Goal: Navigation & Orientation: Understand site structure

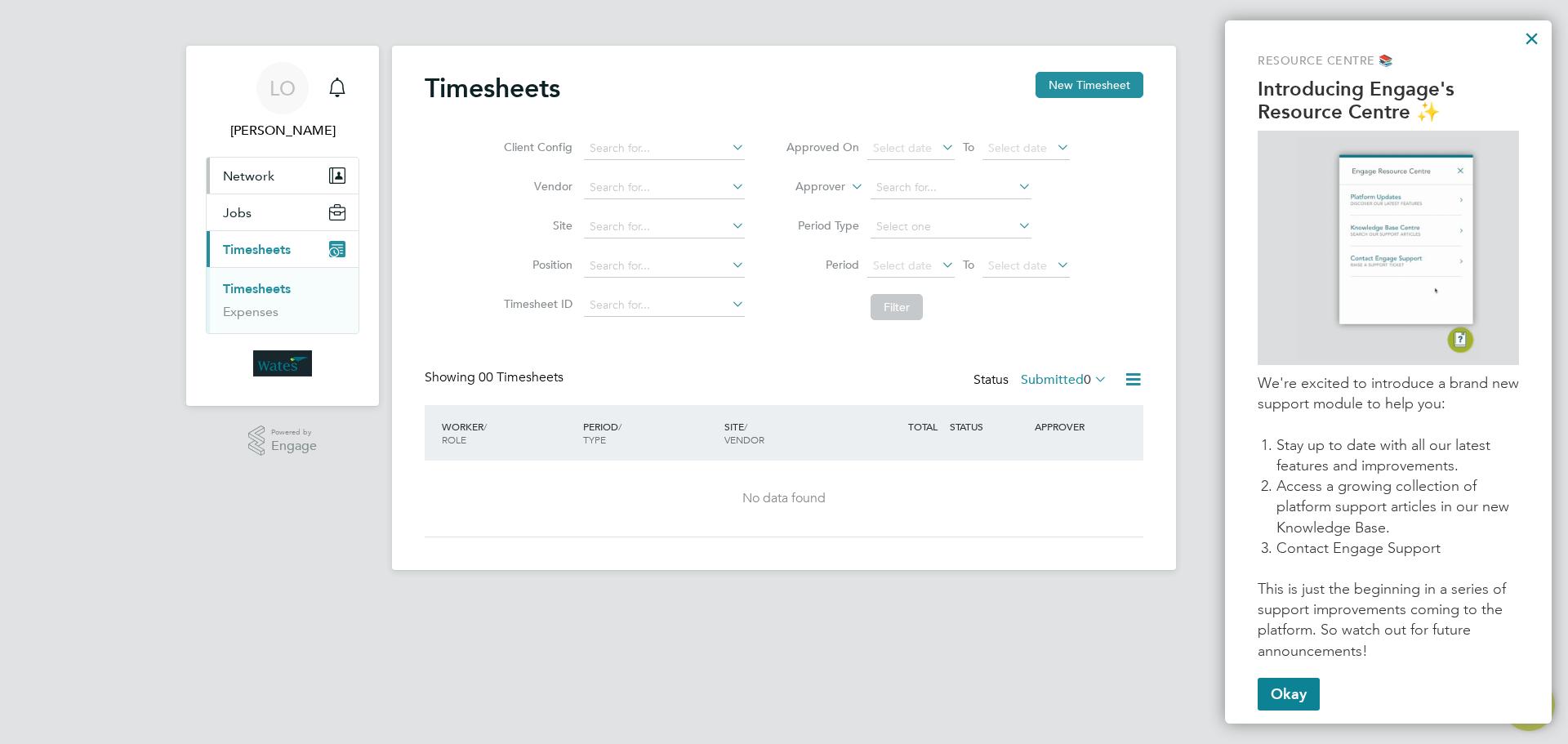
click at [257, 175] on span "Network" at bounding box center [248, 176] width 51 height 16
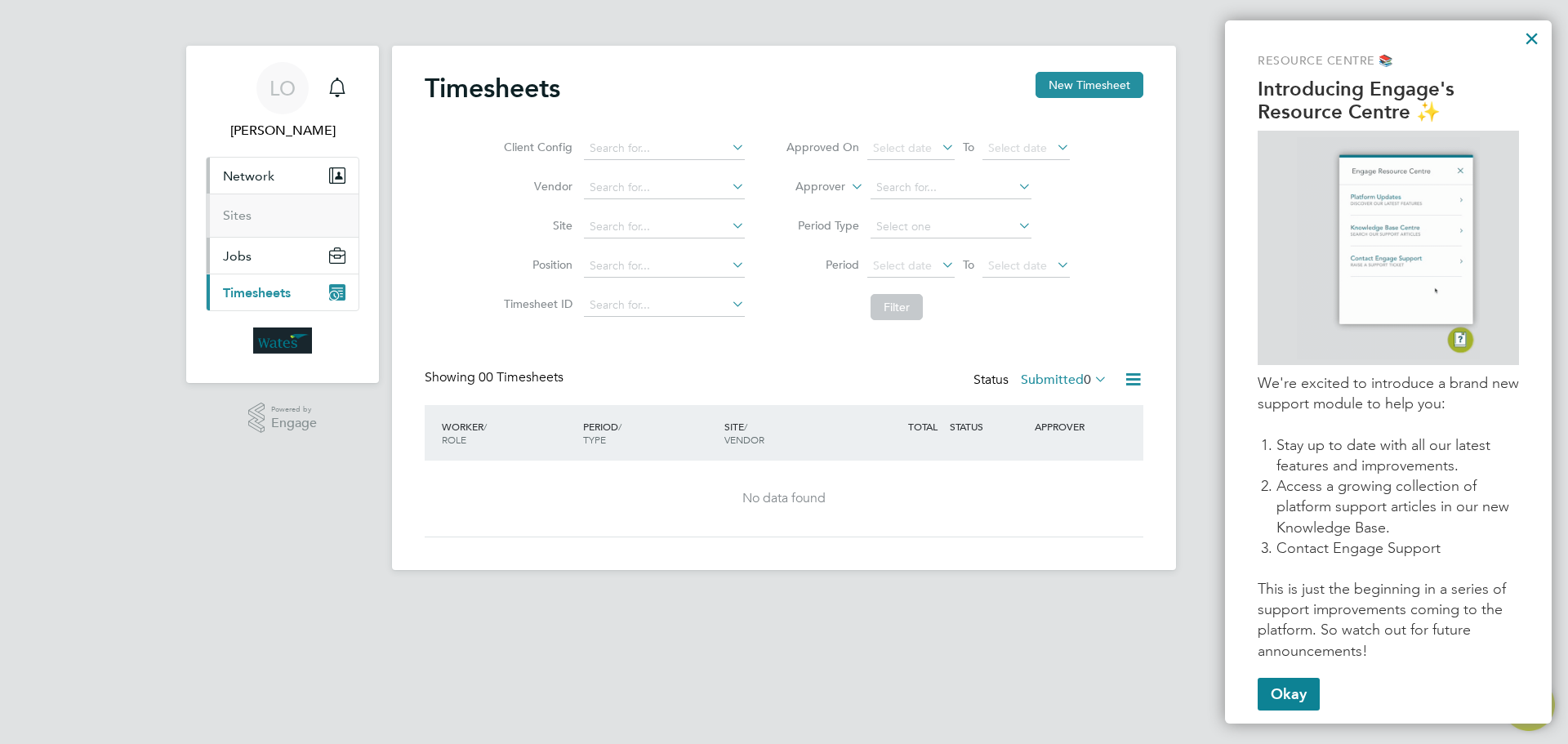
click at [242, 261] on span "Jobs" at bounding box center [237, 255] width 29 height 16
click at [266, 181] on span "Network" at bounding box center [248, 176] width 51 height 16
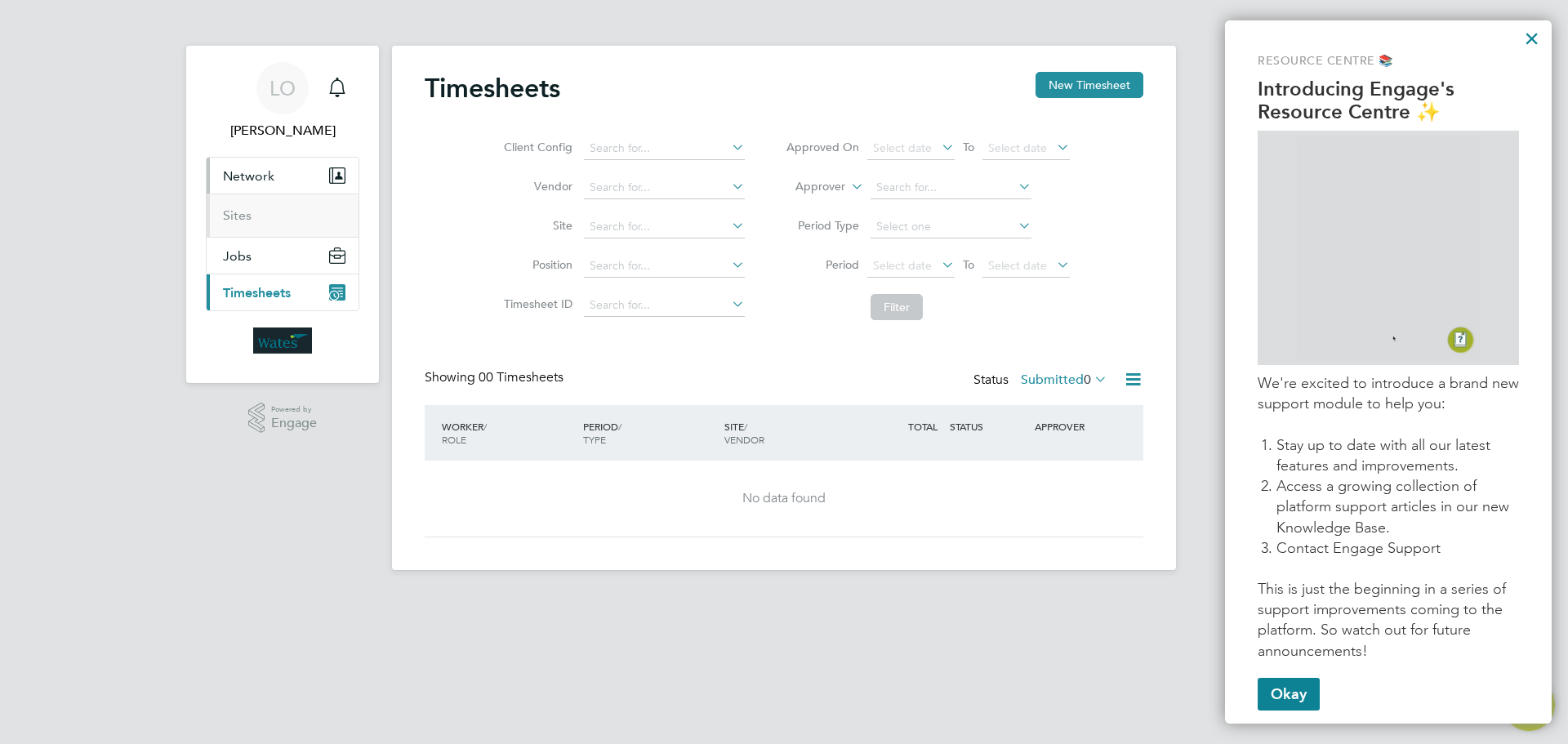
click at [268, 217] on li "Sites" at bounding box center [284, 215] width 123 height 17
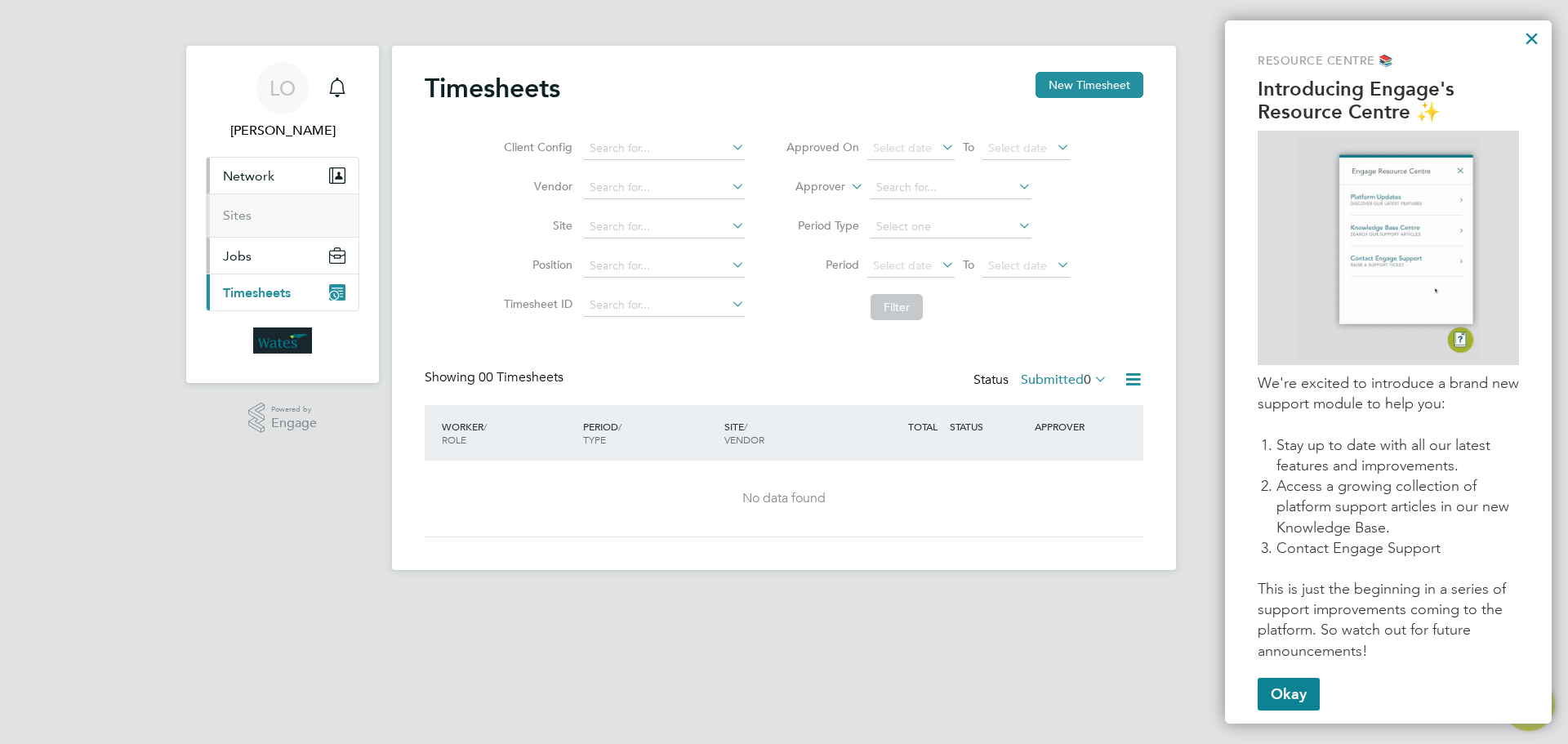
click at [277, 263] on button "Jobs" at bounding box center [282, 255] width 152 height 36
click at [279, 290] on span "Timesheets" at bounding box center [256, 293] width 68 height 16
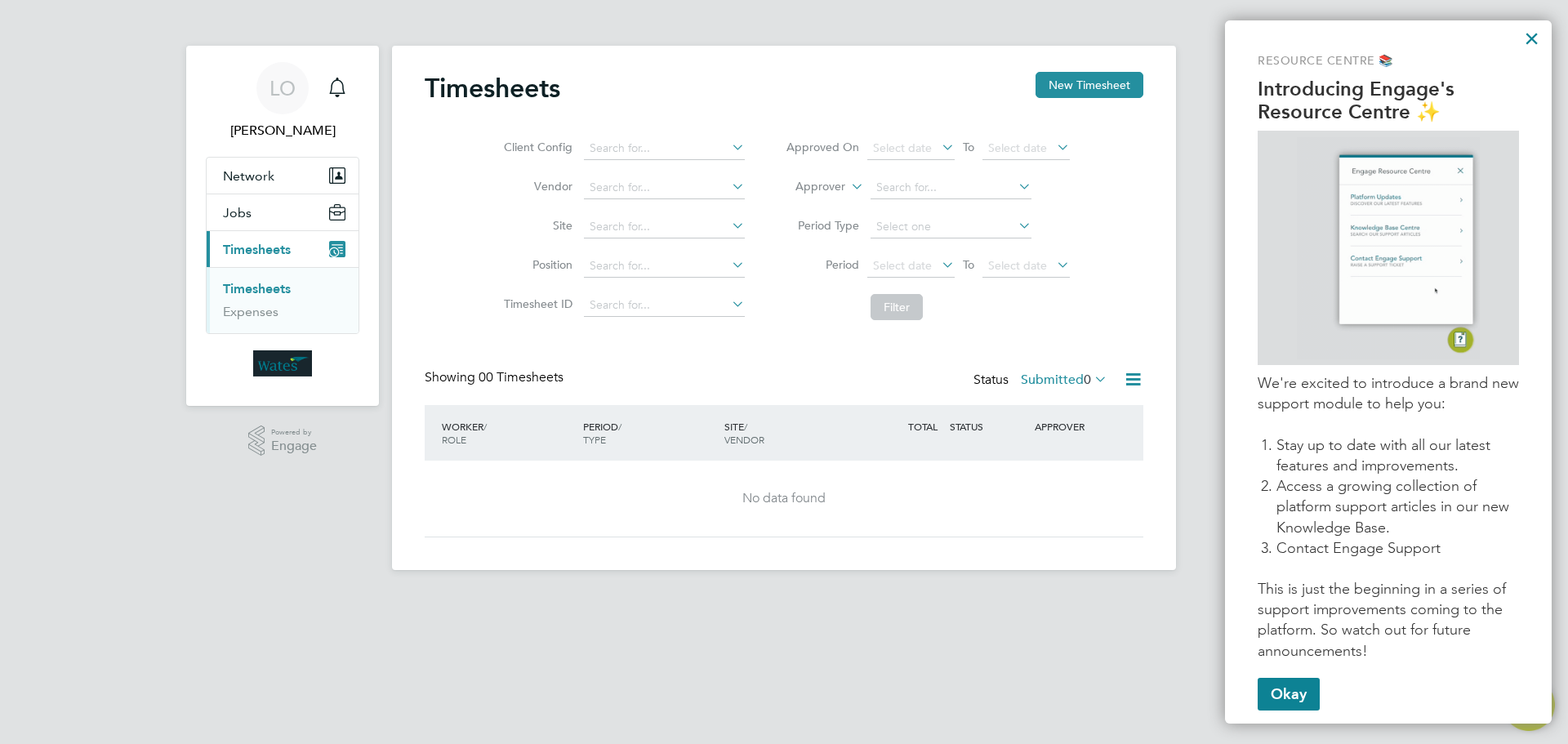
click at [617, 596] on html "LO [PERSON_NAME] Notifications Applications: Network Sites Jobs Placements Curr…" at bounding box center [784, 298] width 1568 height 596
click at [164, 18] on div "LO [PERSON_NAME] Notifications Applications: Network Sites Jobs Placements Curr…" at bounding box center [784, 298] width 1568 height 596
click at [828, 596] on html "LO [PERSON_NAME] Notifications Applications: Network Sites Jobs Placements Curr…" at bounding box center [784, 298] width 1568 height 596
click at [1533, 40] on button "×" at bounding box center [1531, 38] width 16 height 26
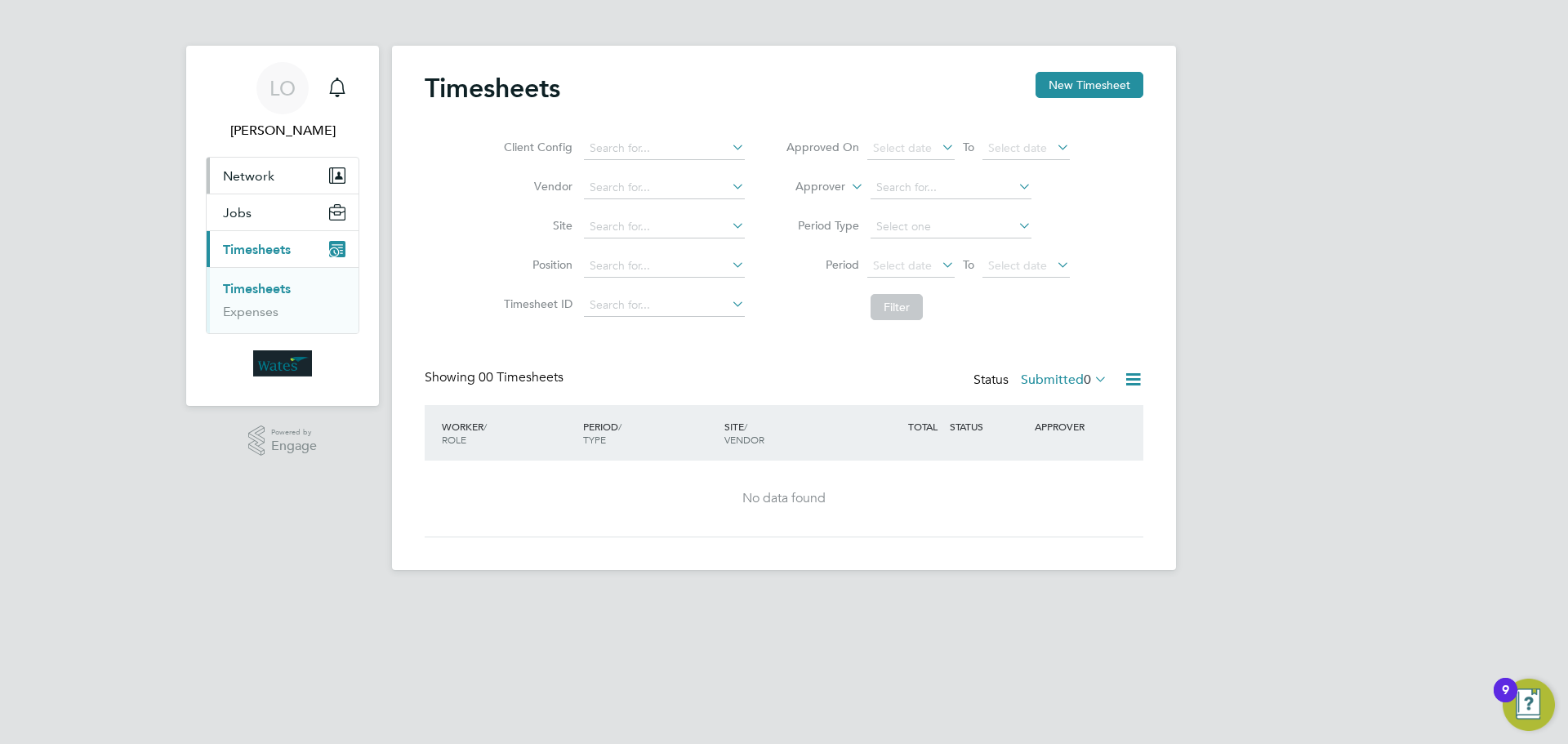
click at [256, 173] on span "Network" at bounding box center [248, 176] width 51 height 16
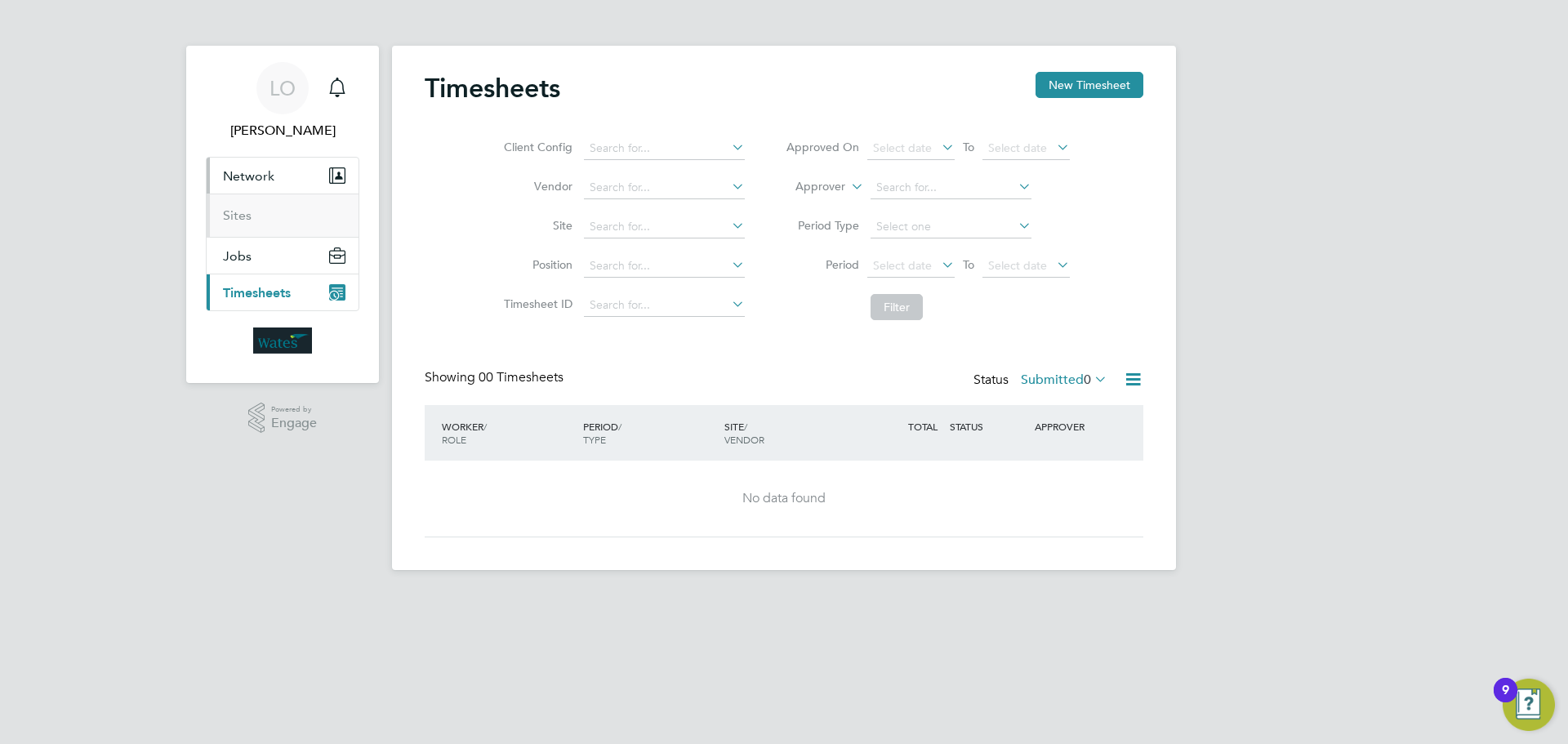
click at [254, 211] on li "Sites" at bounding box center [284, 215] width 123 height 17
click at [250, 257] on span "Jobs" at bounding box center [237, 255] width 29 height 16
click at [251, 296] on span "Timesheets" at bounding box center [256, 293] width 68 height 16
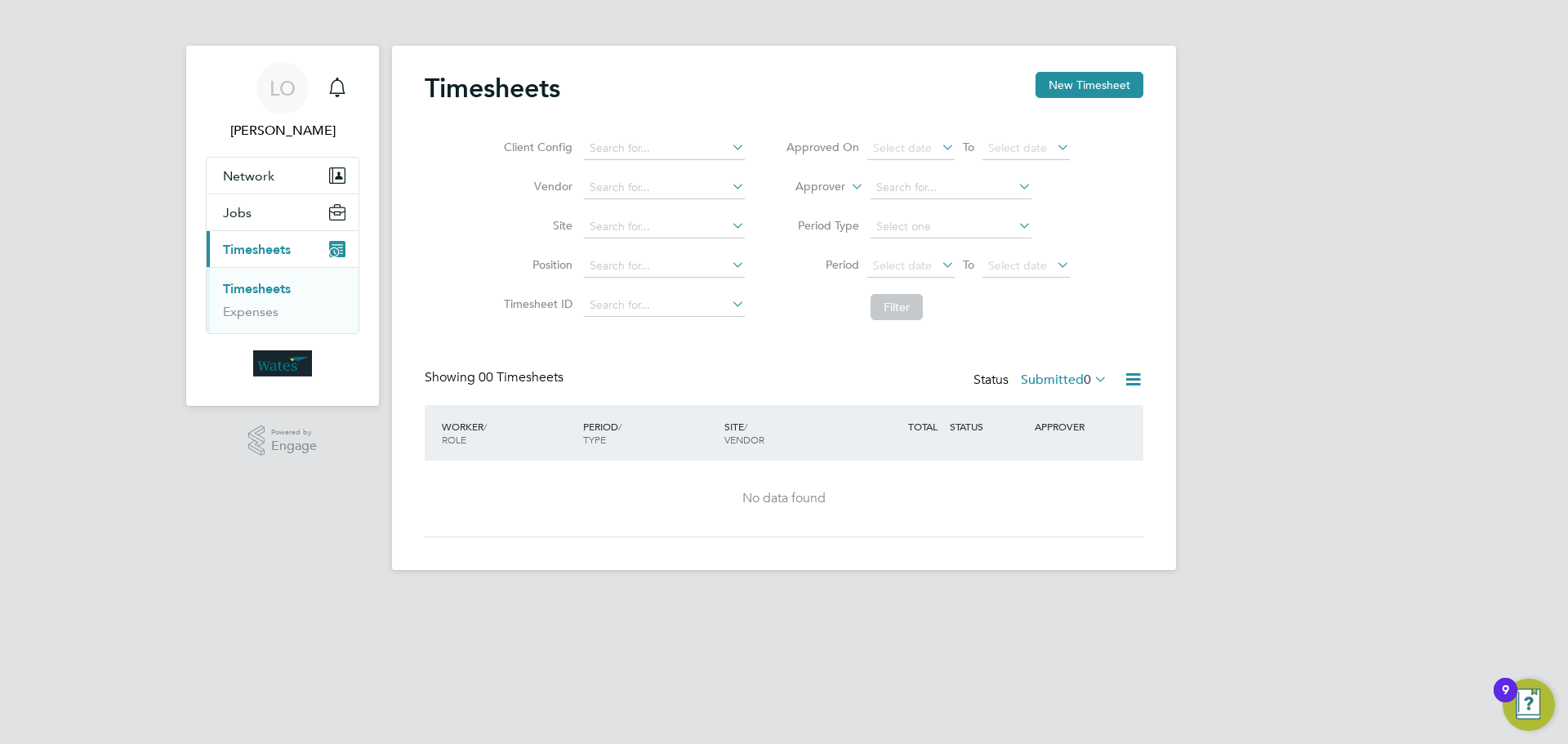
click at [1497, 688] on div "9" at bounding box center [1505, 690] width 23 height 24
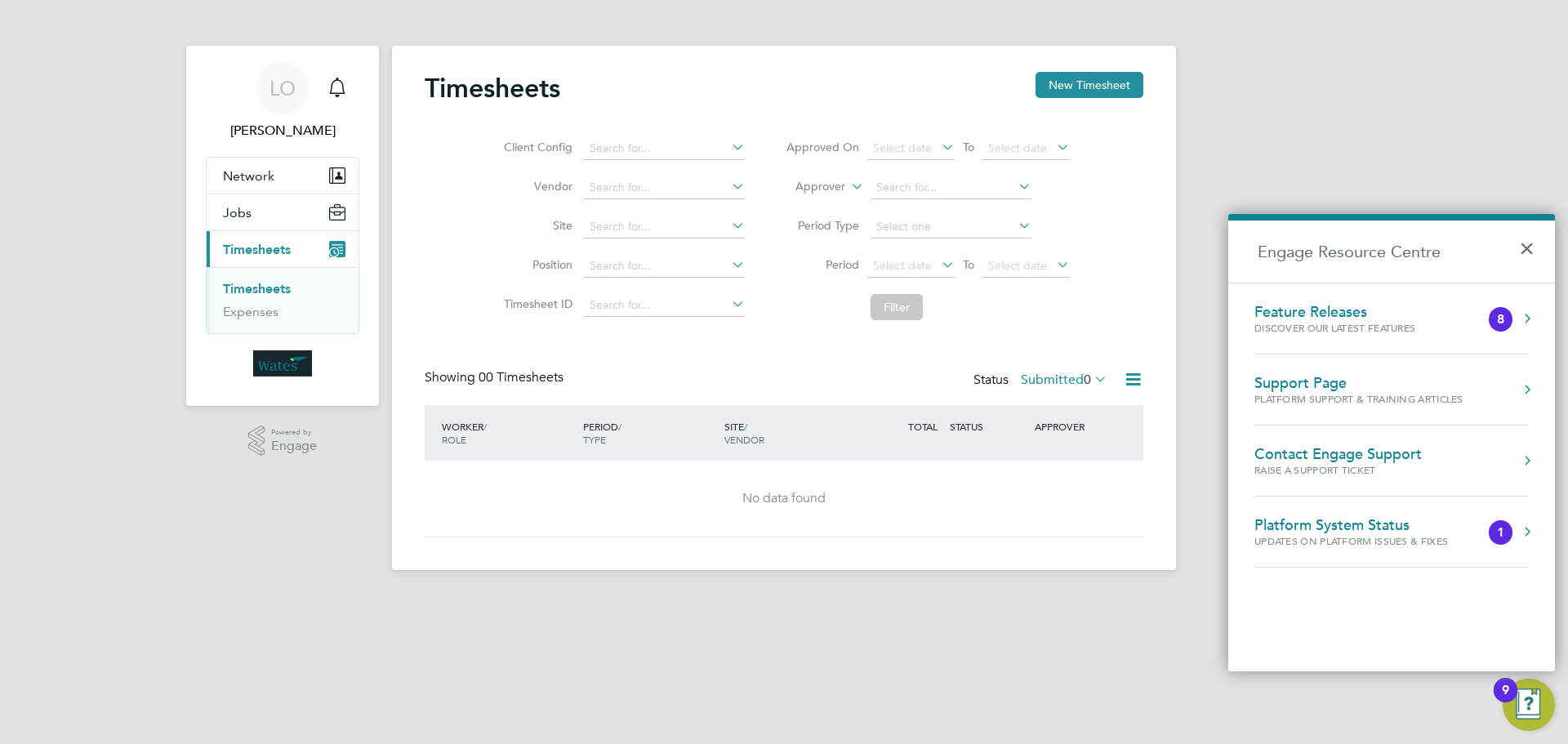
click at [961, 596] on html "LO [PERSON_NAME] Notifications Applications: Network Sites Jobs Placements Curr…" at bounding box center [784, 298] width 1568 height 596
